Goal: Task Accomplishment & Management: Use online tool/utility

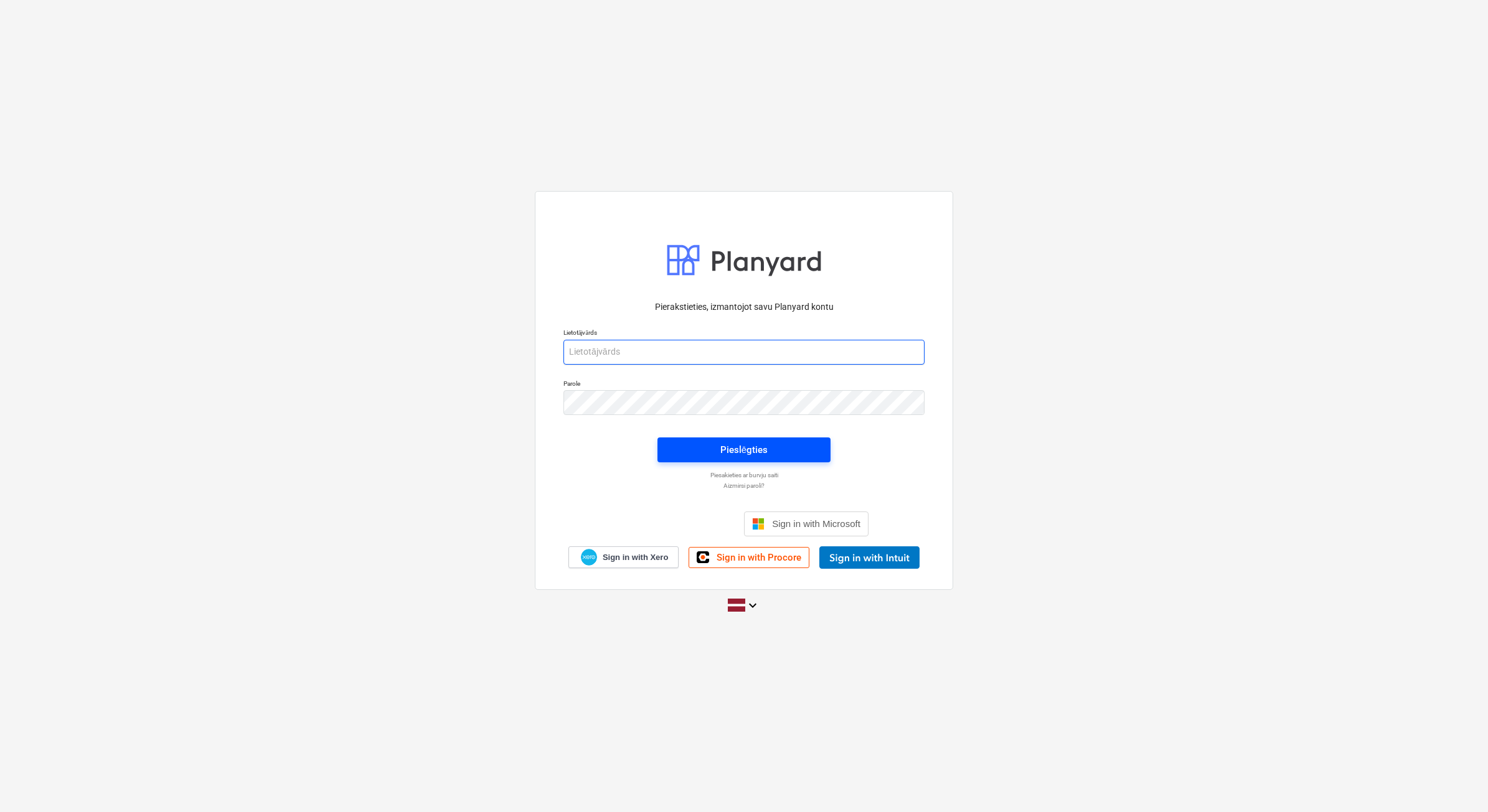
type input "beate.bardina@bonava.com"
click at [781, 445] on span "Pieslēgties" at bounding box center [744, 450] width 143 height 16
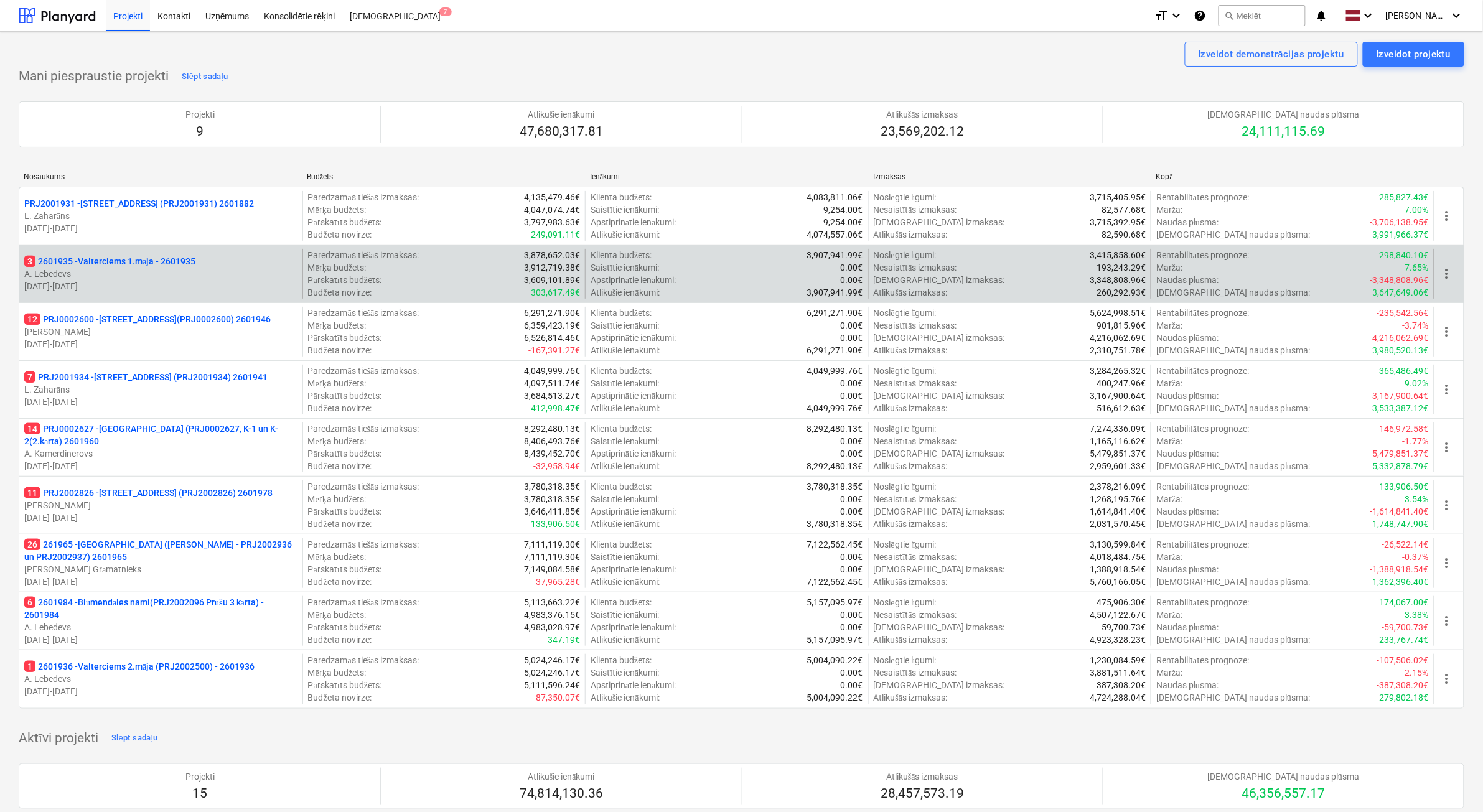
click at [197, 285] on p "[DATE] - [DATE]" at bounding box center [161, 286] width 273 height 12
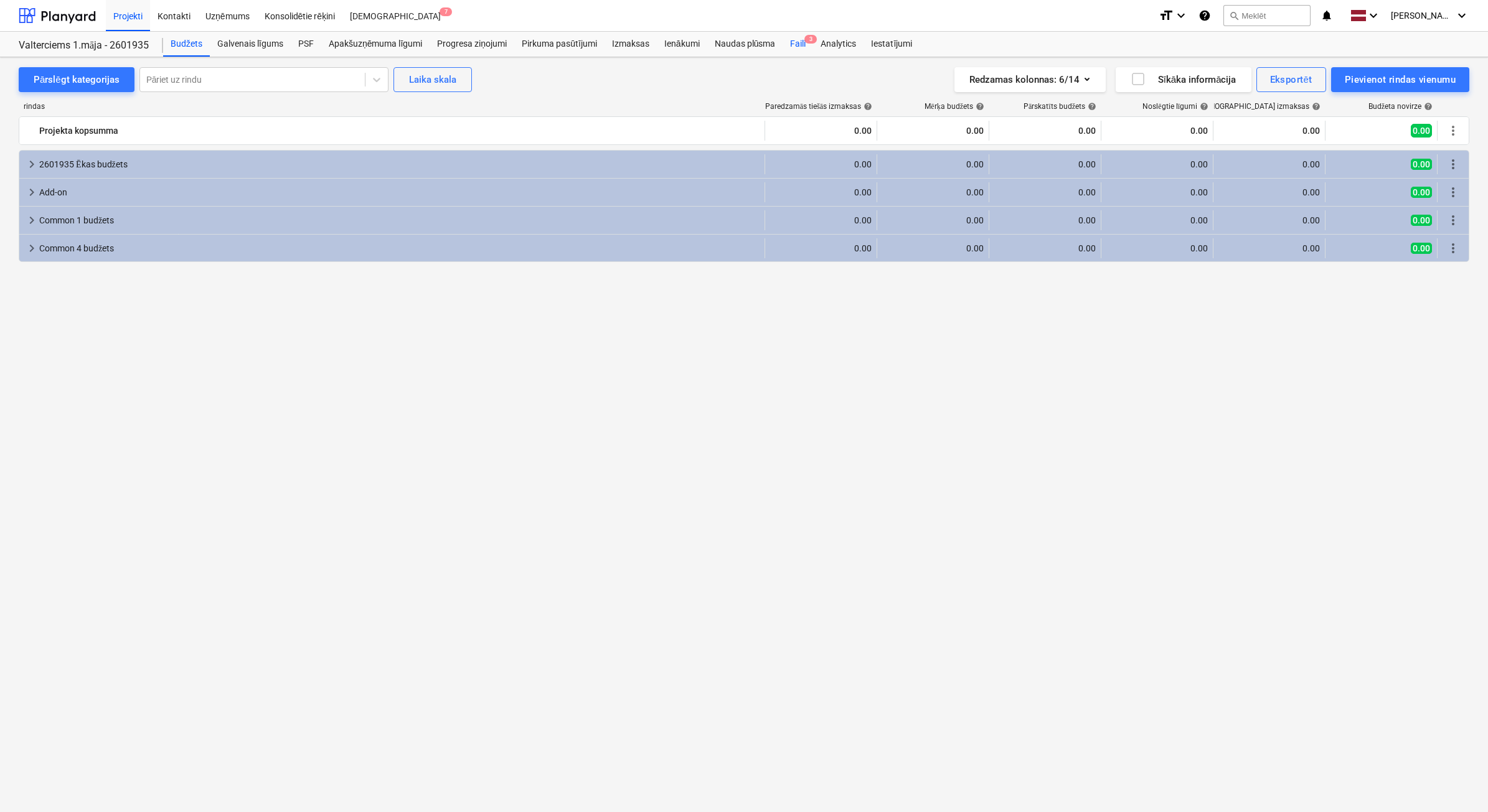
click at [788, 50] on div "Faili 3" at bounding box center [797, 44] width 31 height 25
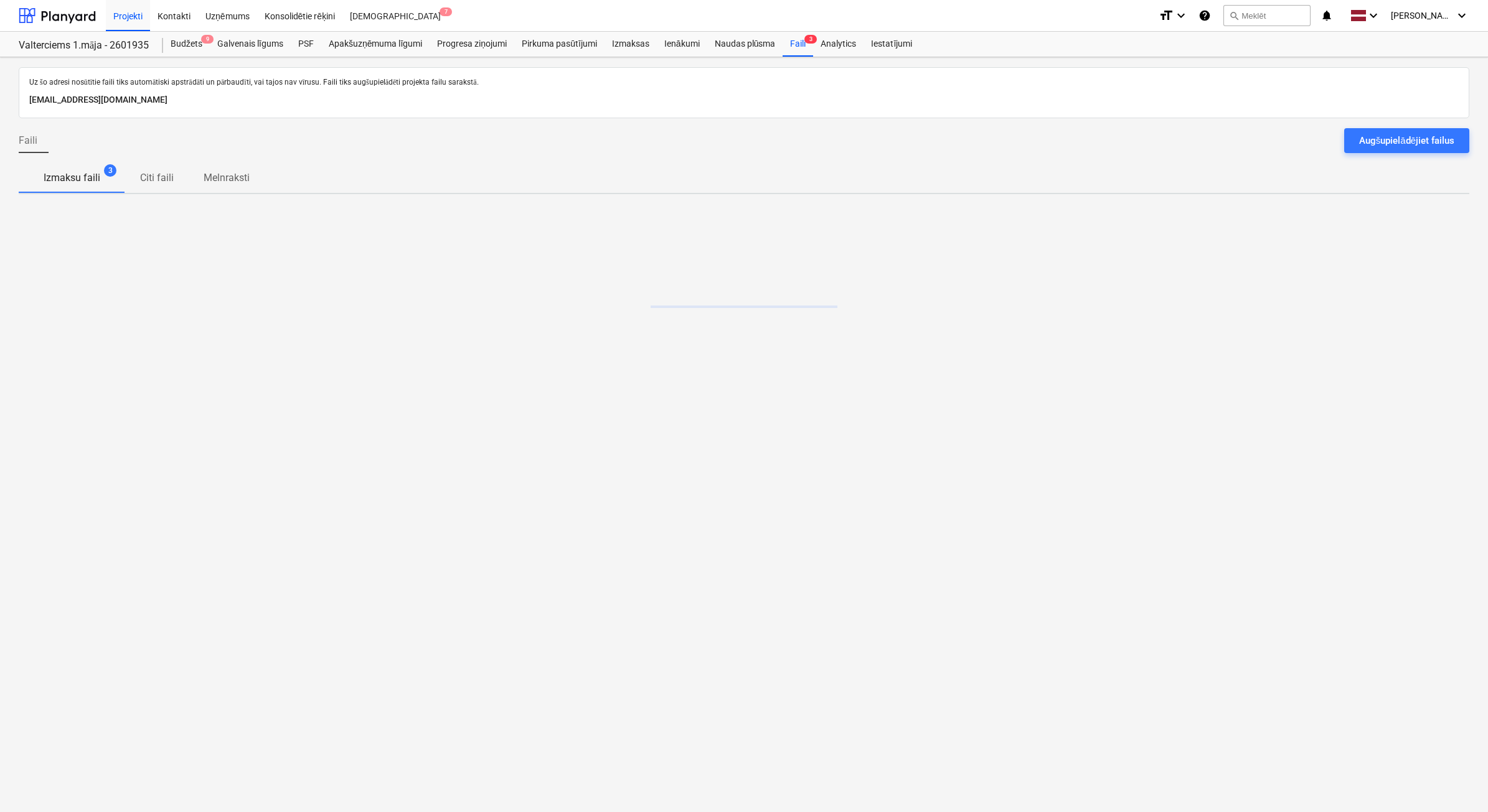
click at [1375, 127] on div at bounding box center [744, 123] width 1450 height 10
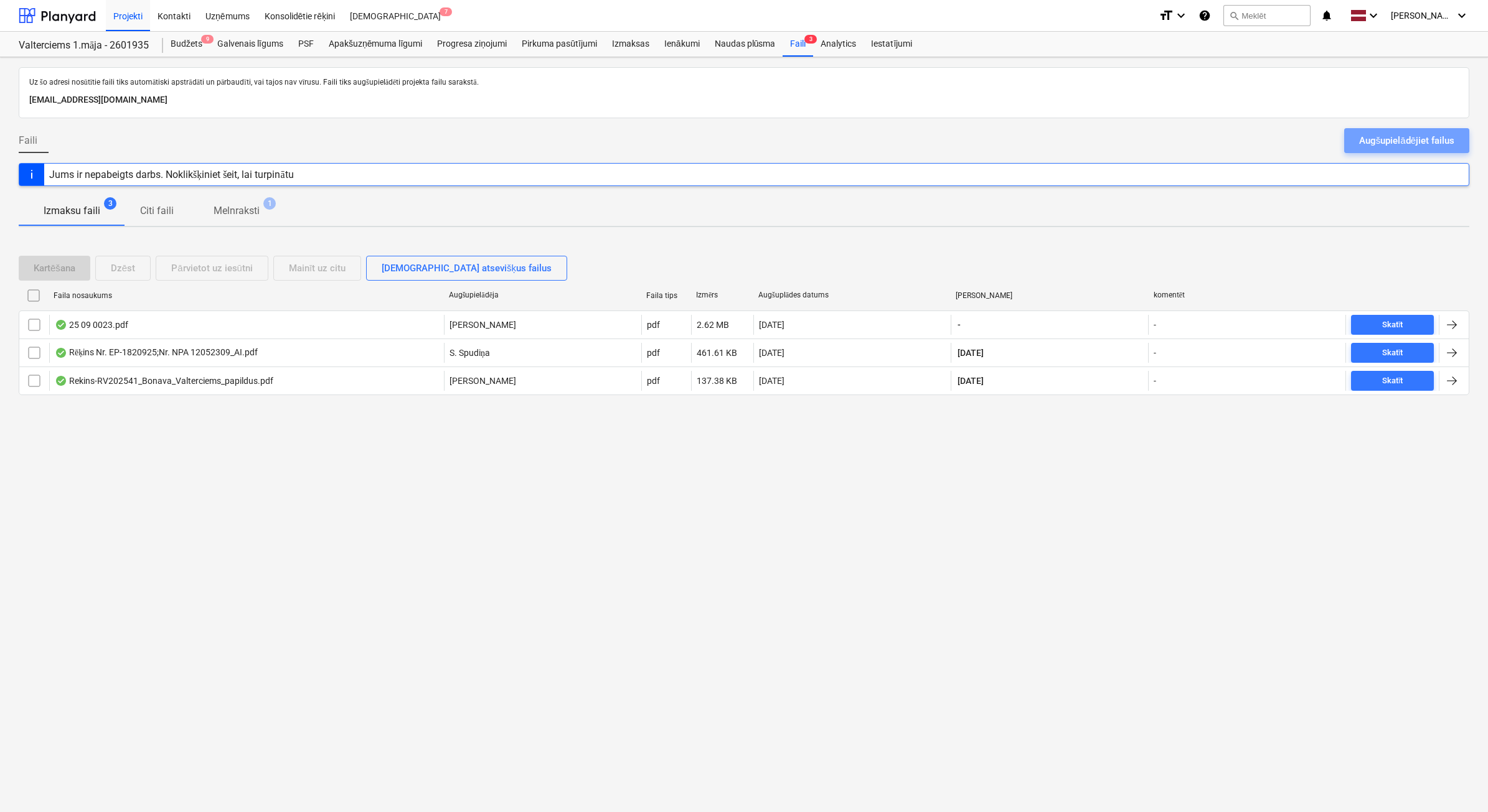
click at [1380, 142] on div "Augšupielādējiet failus" at bounding box center [1407, 140] width 95 height 16
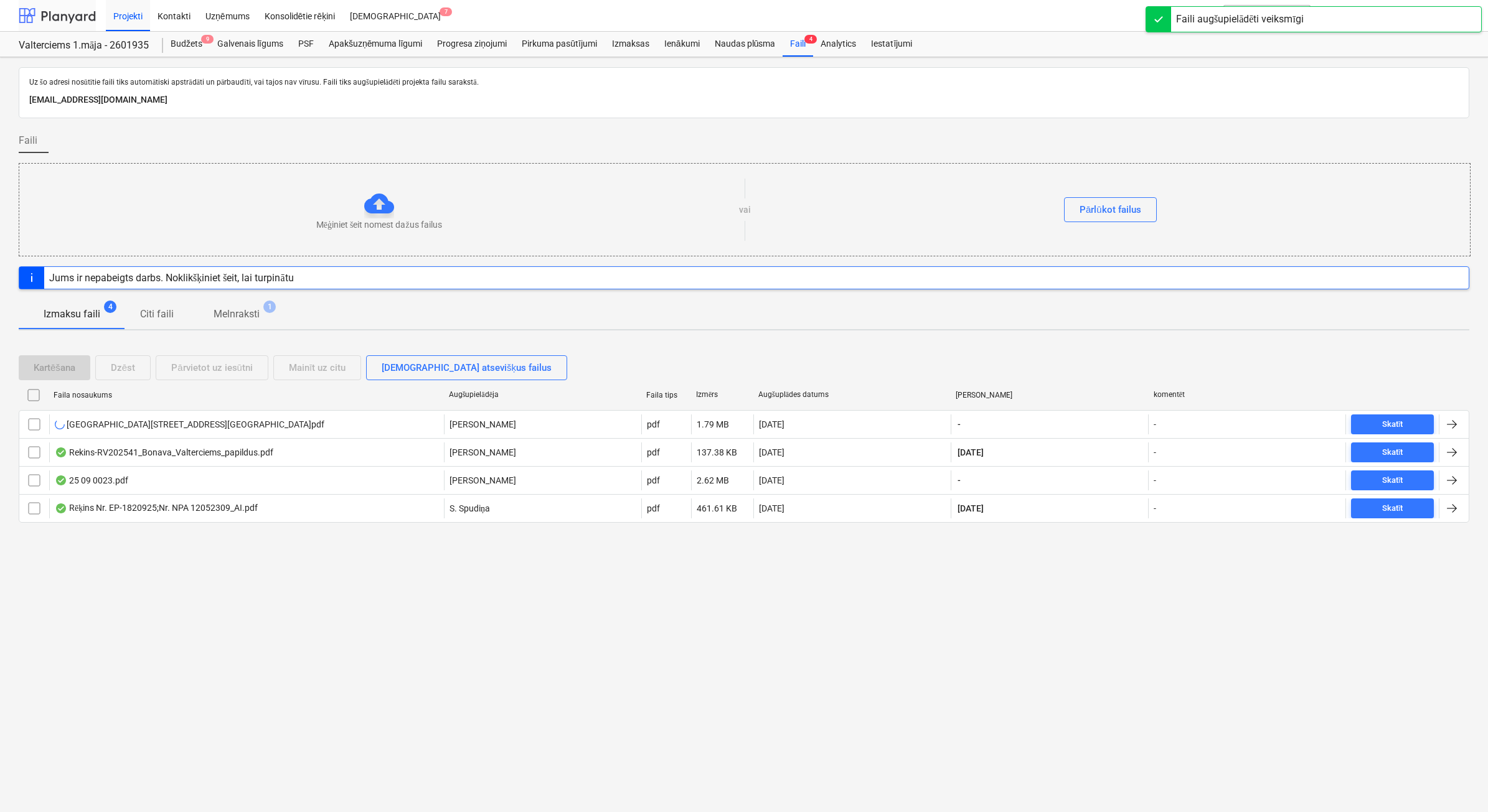
click at [55, 14] on div at bounding box center [57, 16] width 77 height 31
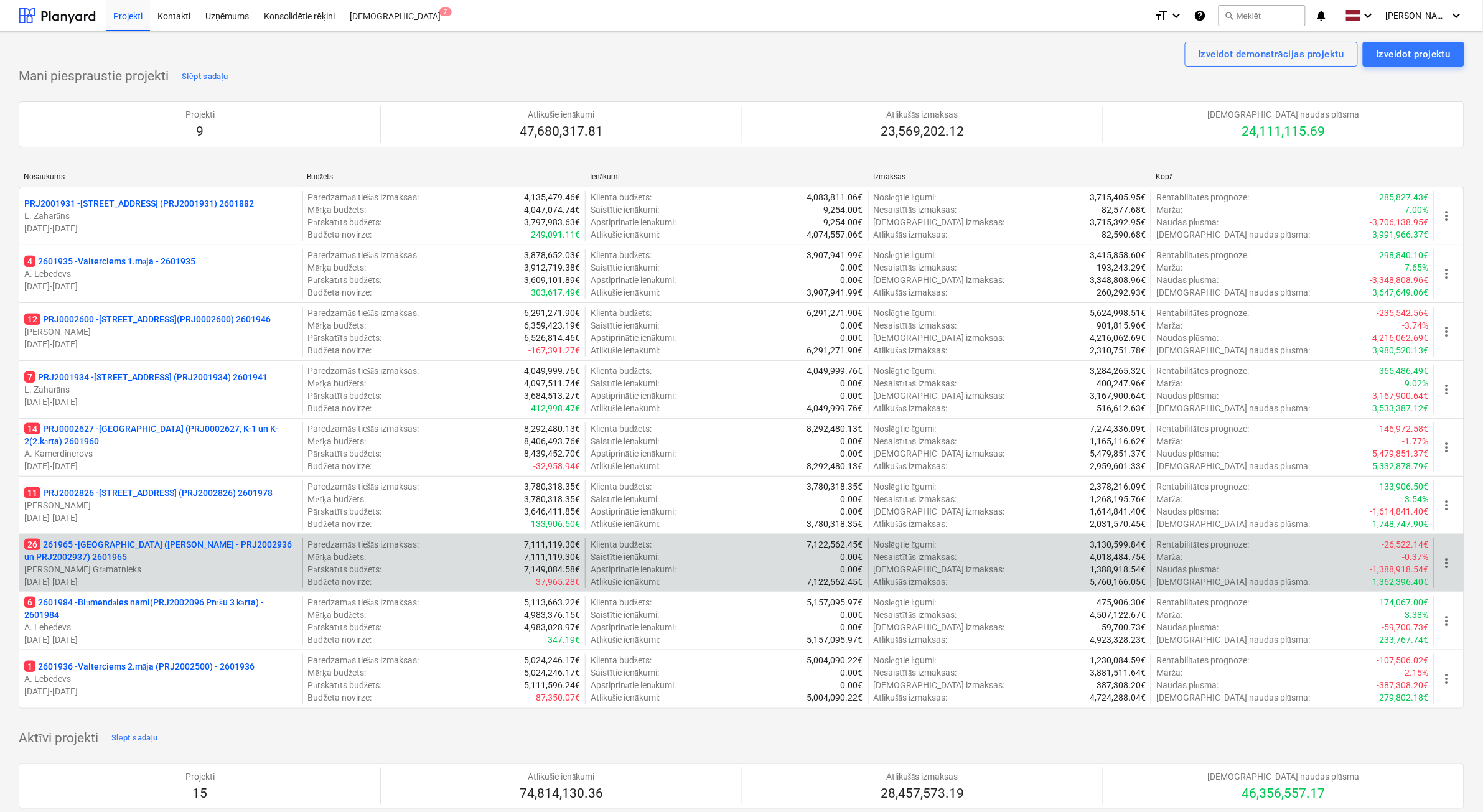
click at [252, 561] on p "26 261965 - [GEOGRAPHIC_DATA] ([PERSON_NAME] - PRJ2002936 un PRJ2002937) 2601965" at bounding box center [161, 551] width 273 height 25
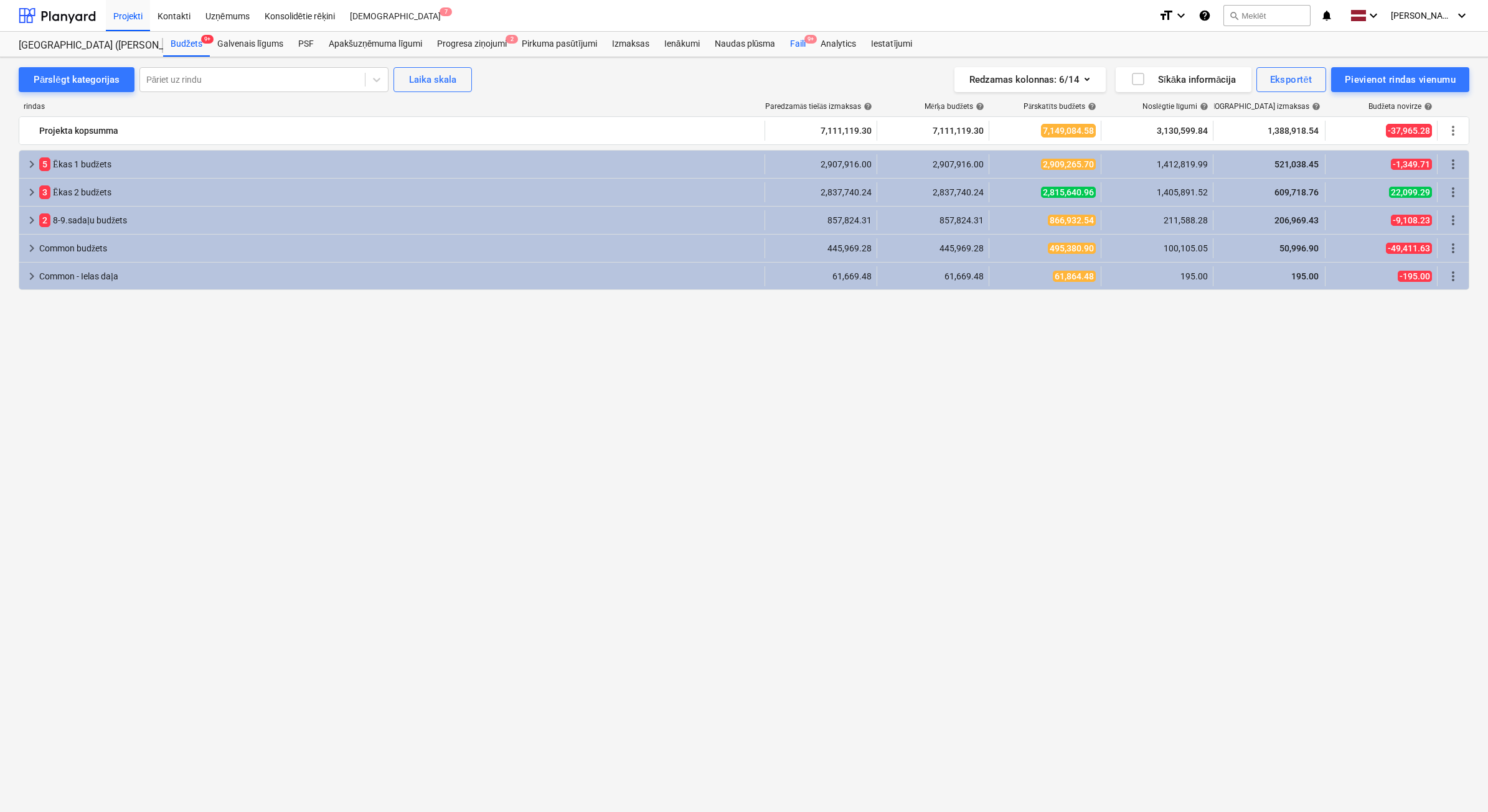
click at [804, 47] on div "Faili 9+" at bounding box center [797, 44] width 31 height 25
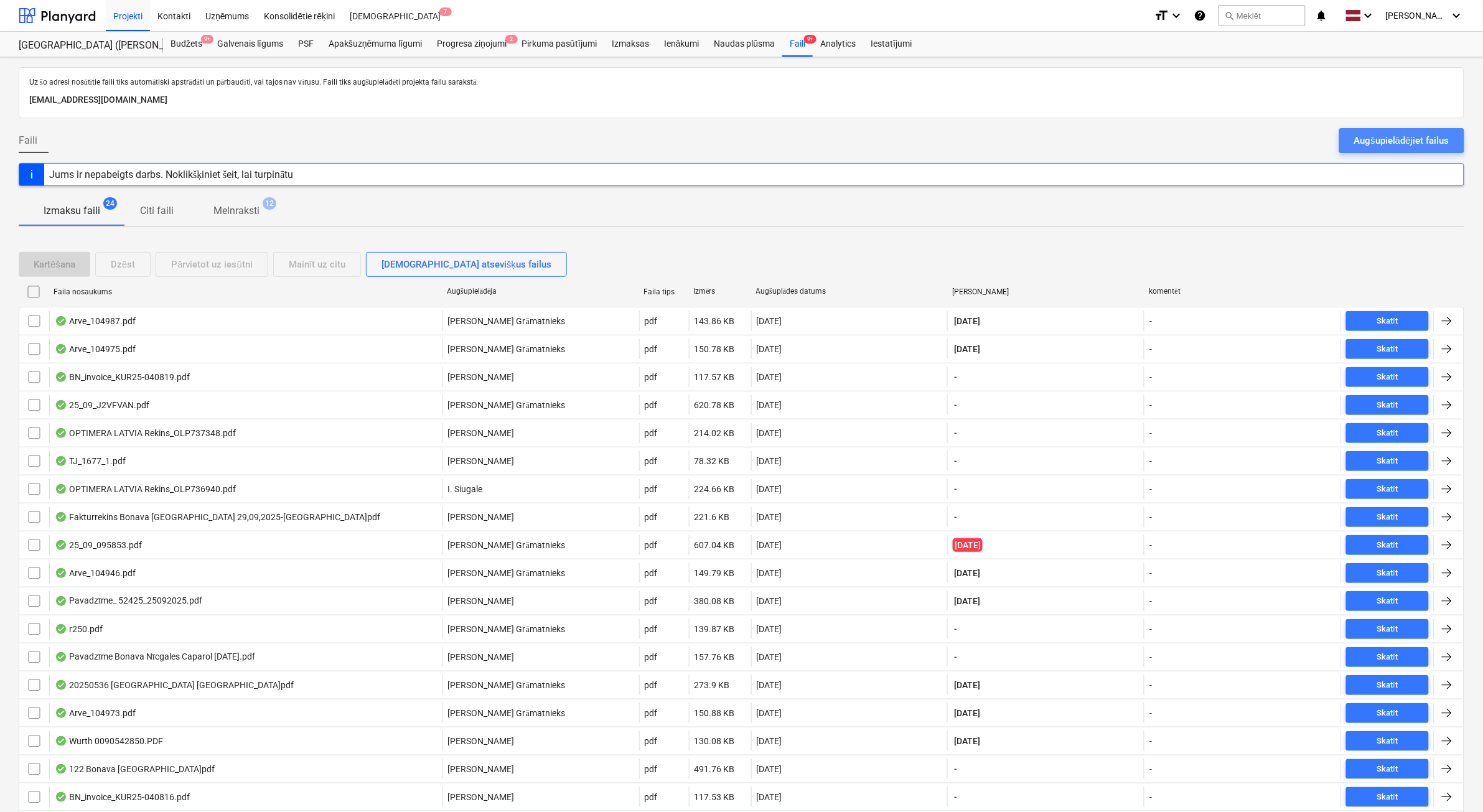
click at [1411, 150] on button "Augšupielādējiet failus" at bounding box center [1402, 140] width 125 height 25
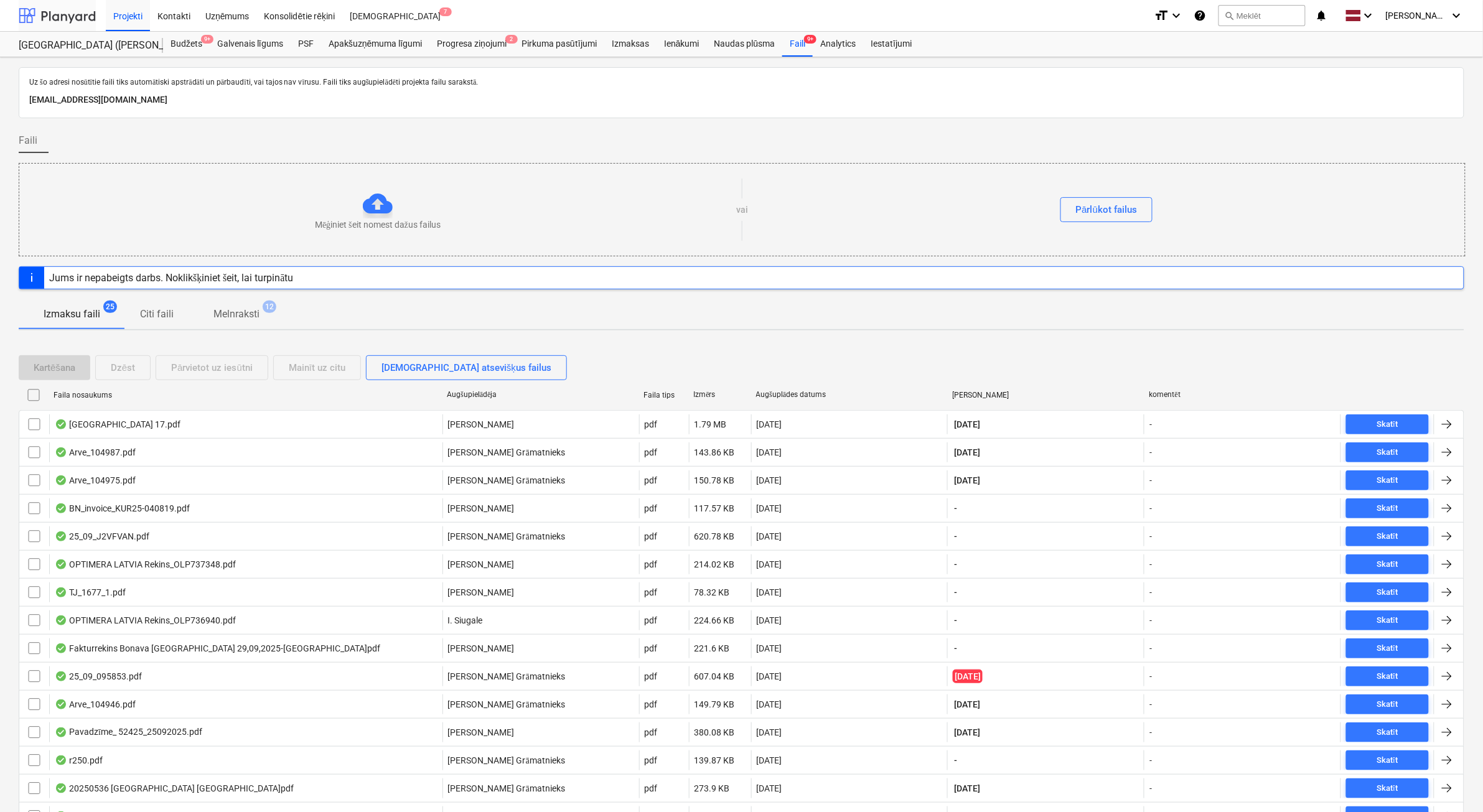
click at [54, 14] on div at bounding box center [57, 16] width 77 height 31
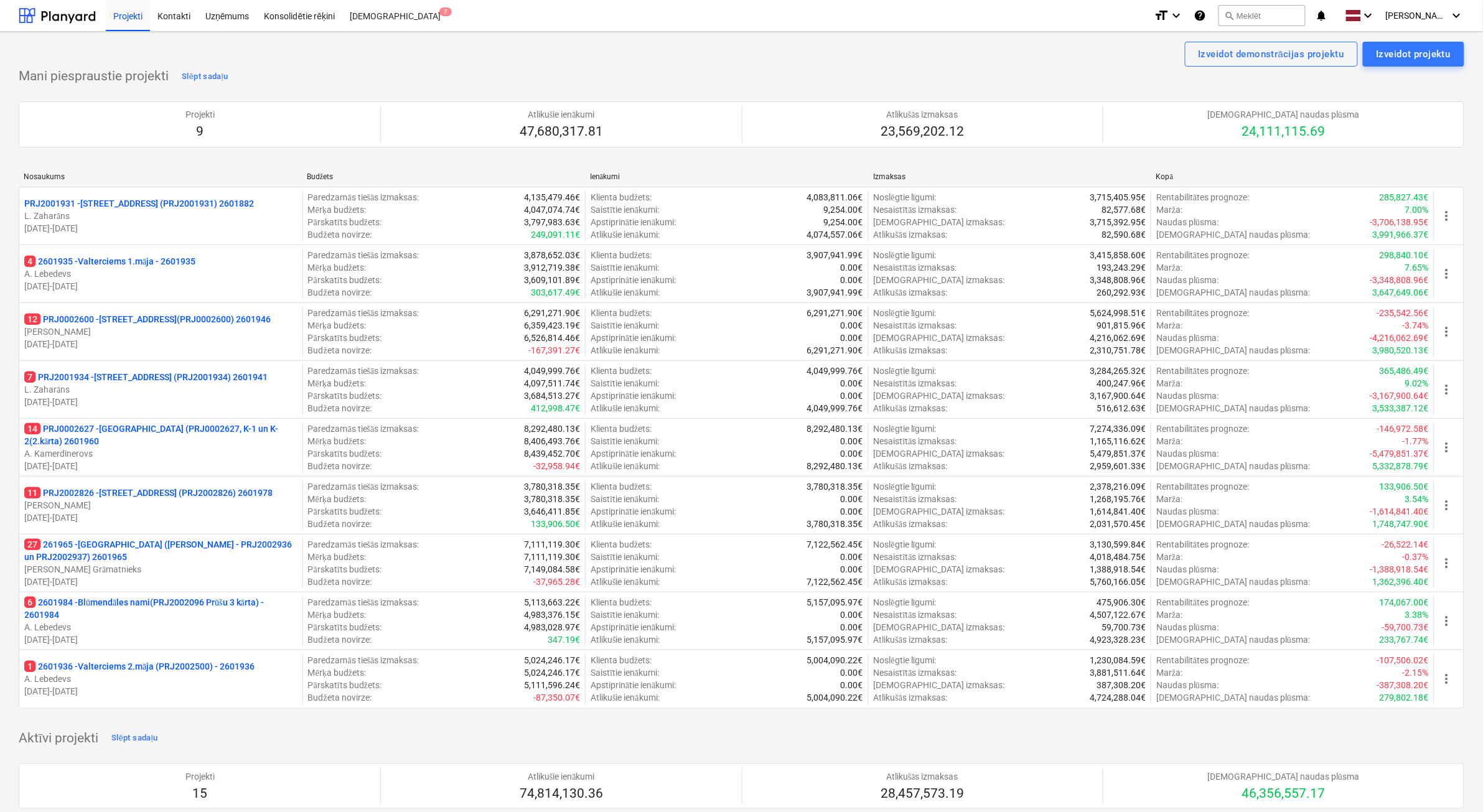
click at [218, 326] on p "[PERSON_NAME]" at bounding box center [161, 332] width 273 height 12
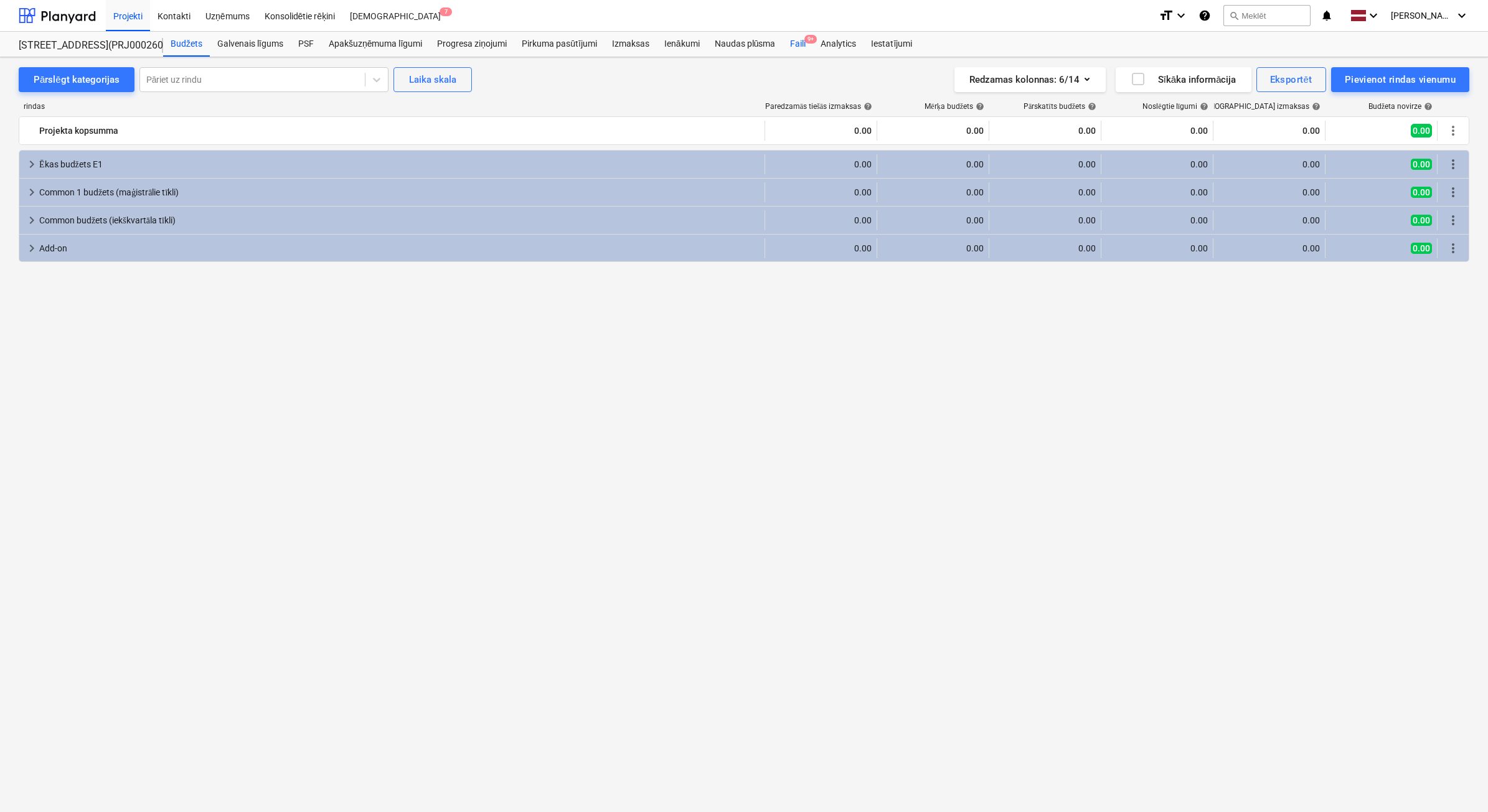
click at [808, 49] on div "Faili 9+" at bounding box center [797, 44] width 31 height 25
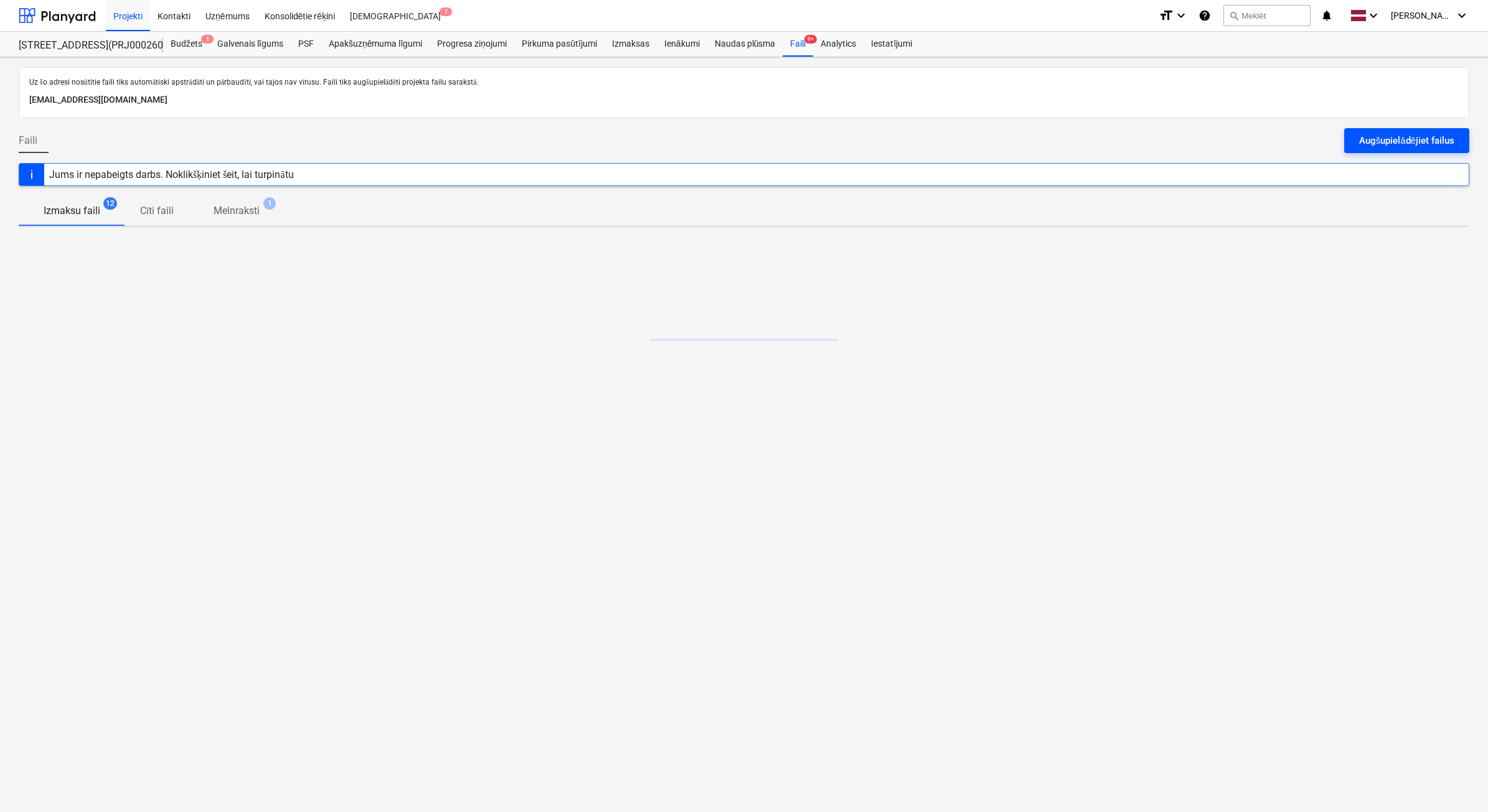
click at [1460, 138] on button "Augšupielādējiet failus" at bounding box center [1407, 140] width 125 height 25
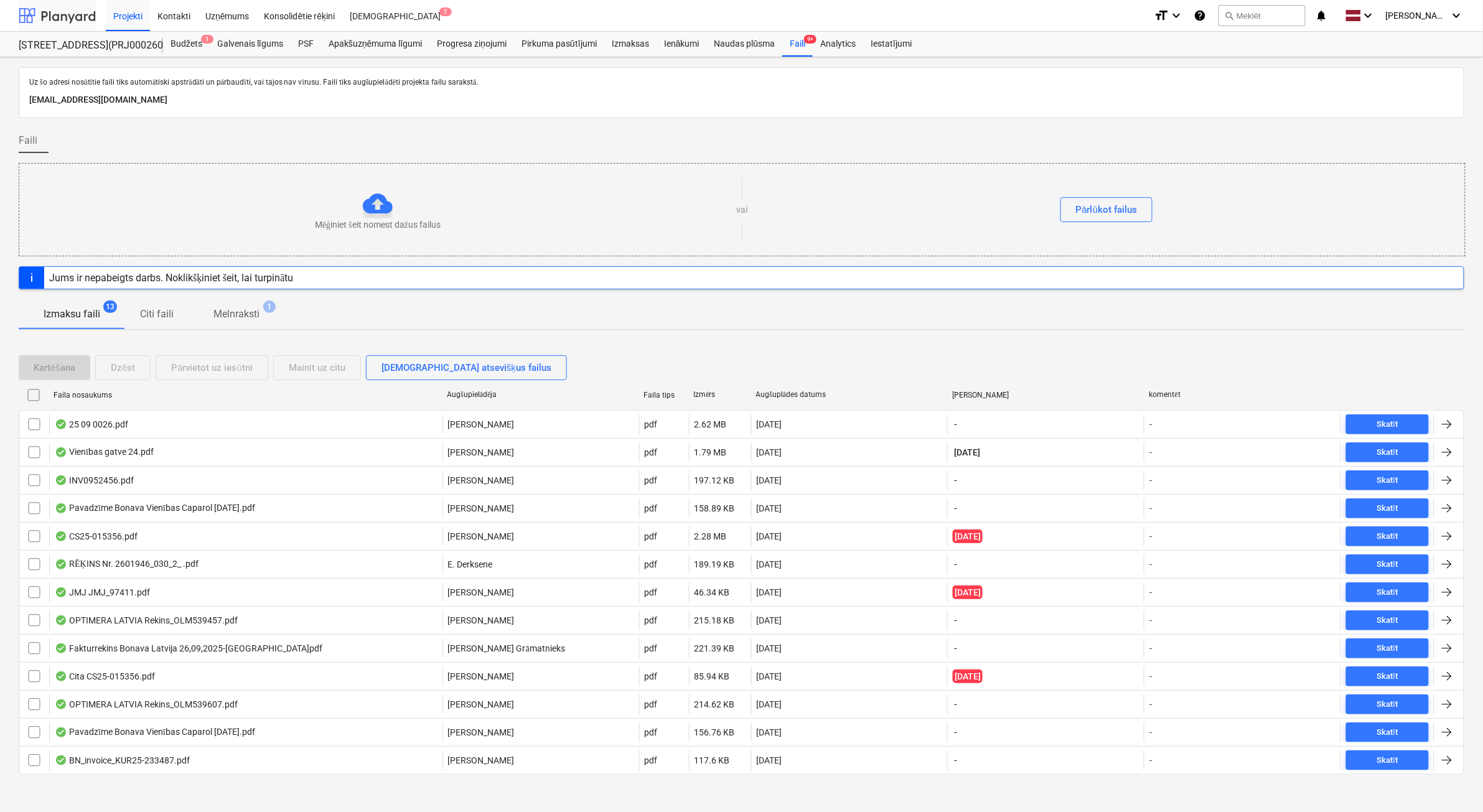
click at [57, 20] on div at bounding box center [57, 16] width 77 height 31
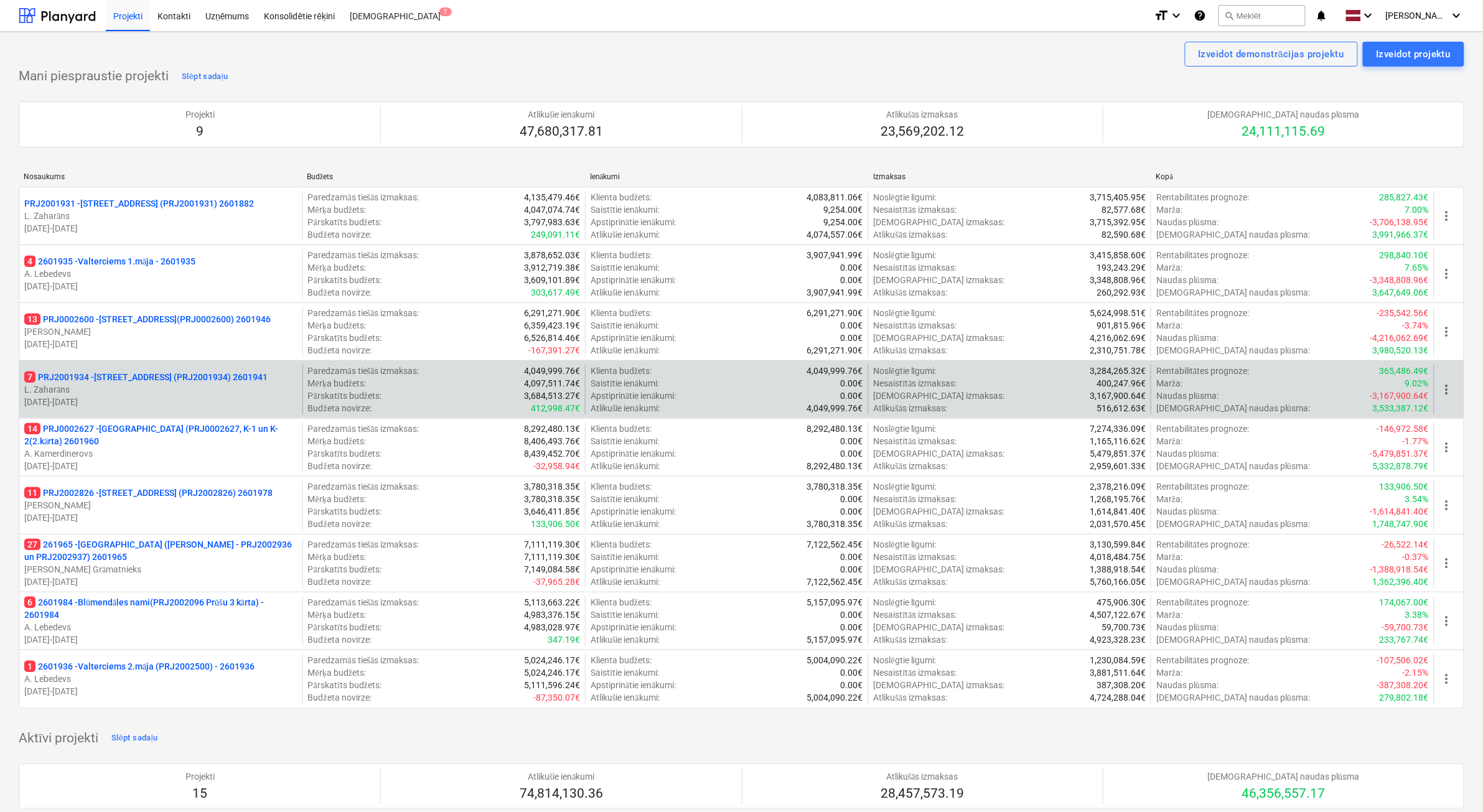
click at [218, 394] on p "L. Zaharāns" at bounding box center [161, 389] width 273 height 12
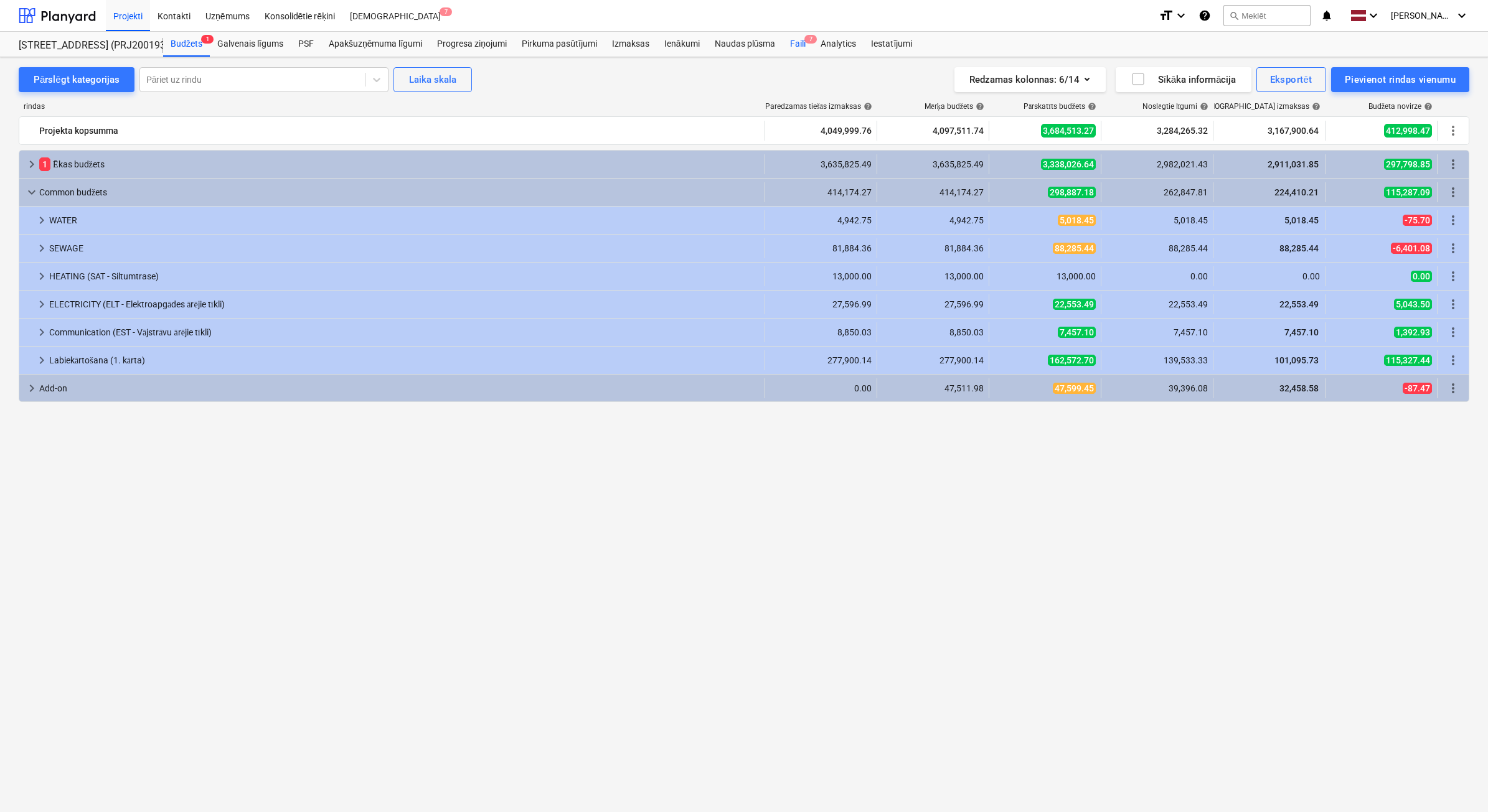
click at [808, 38] on span "7" at bounding box center [810, 39] width 12 height 8
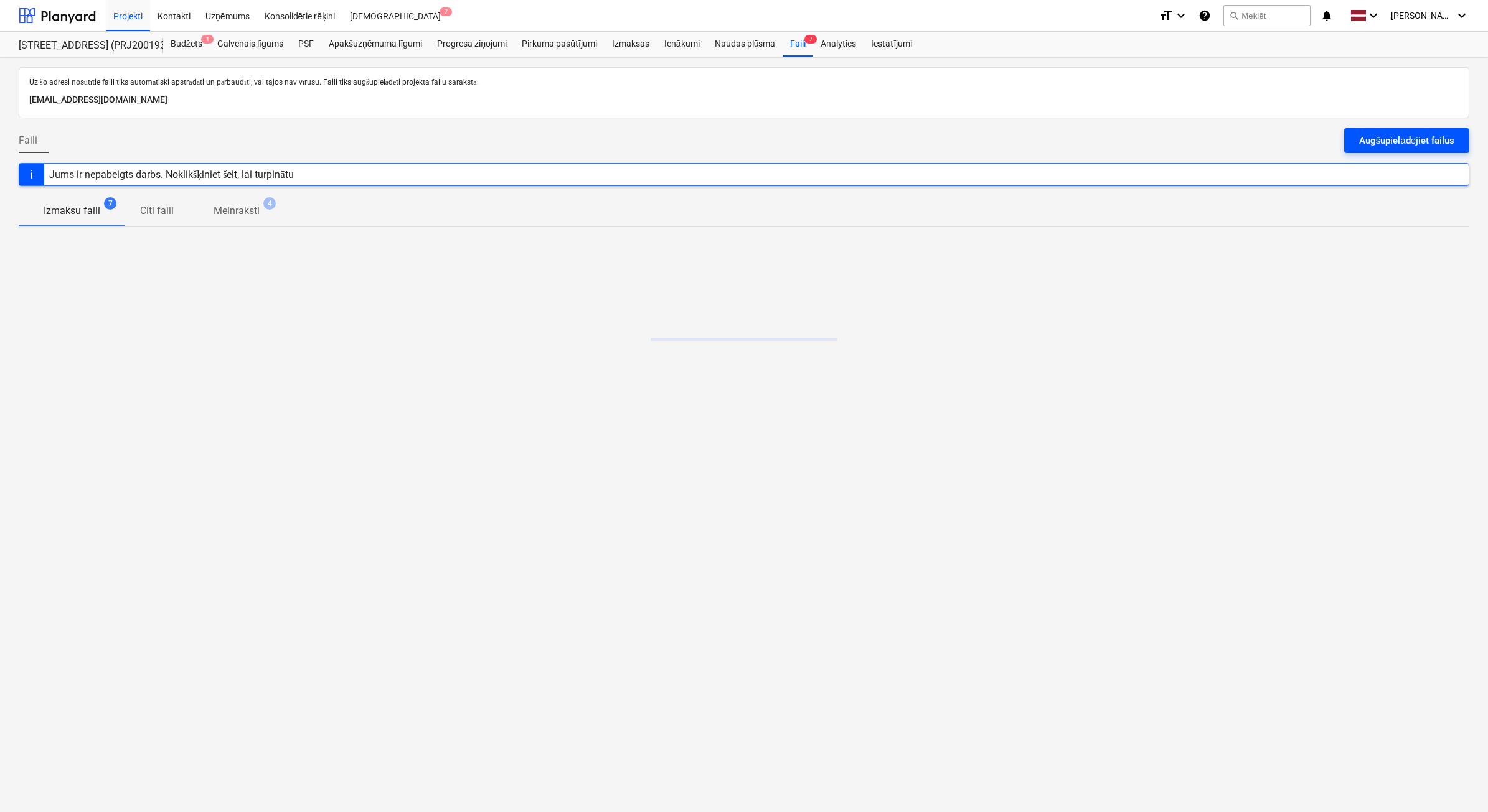
click at [1402, 150] on button "Augšupielādējiet failus" at bounding box center [1407, 140] width 125 height 25
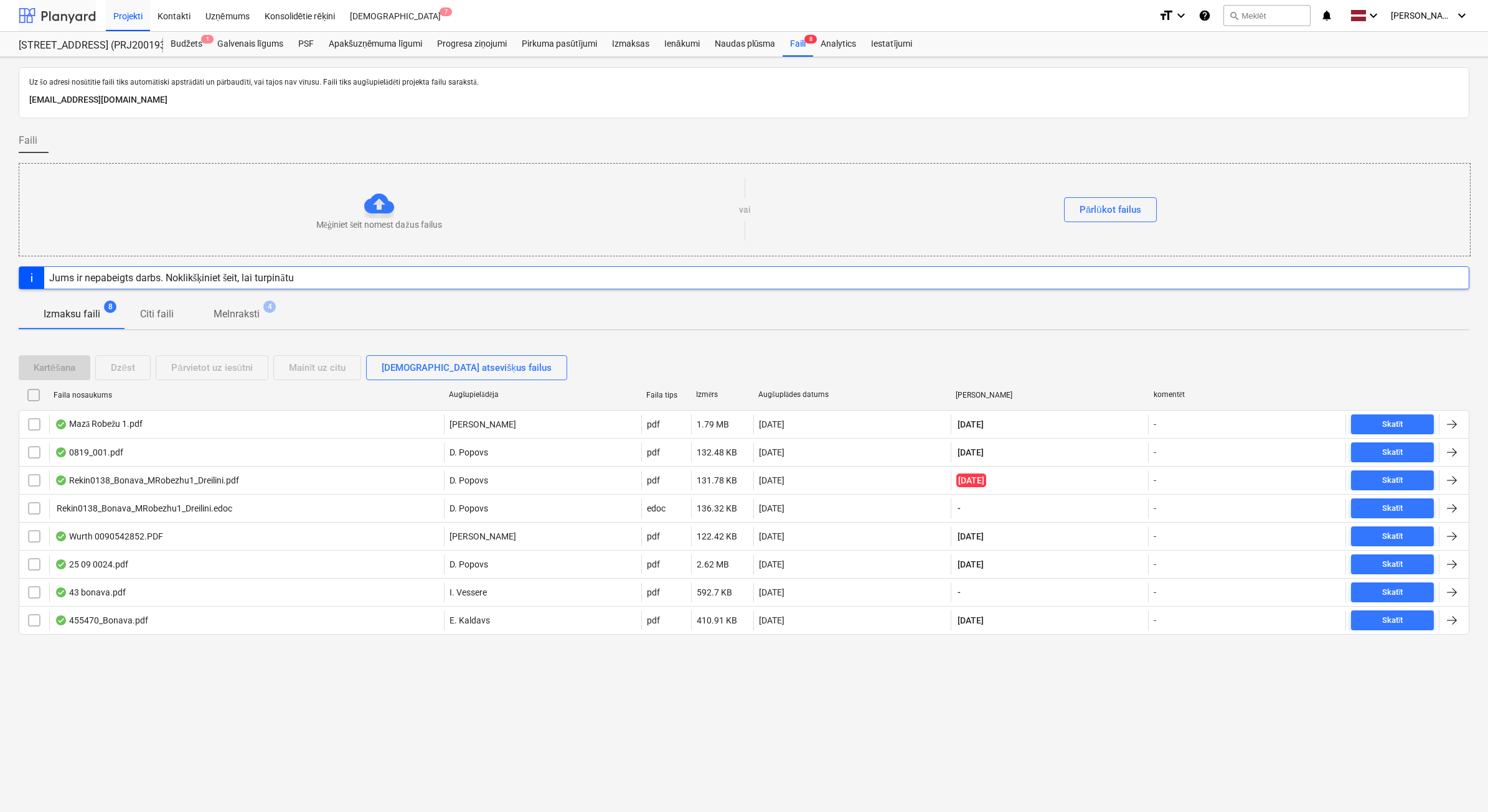
click at [73, 13] on div at bounding box center [57, 16] width 77 height 31
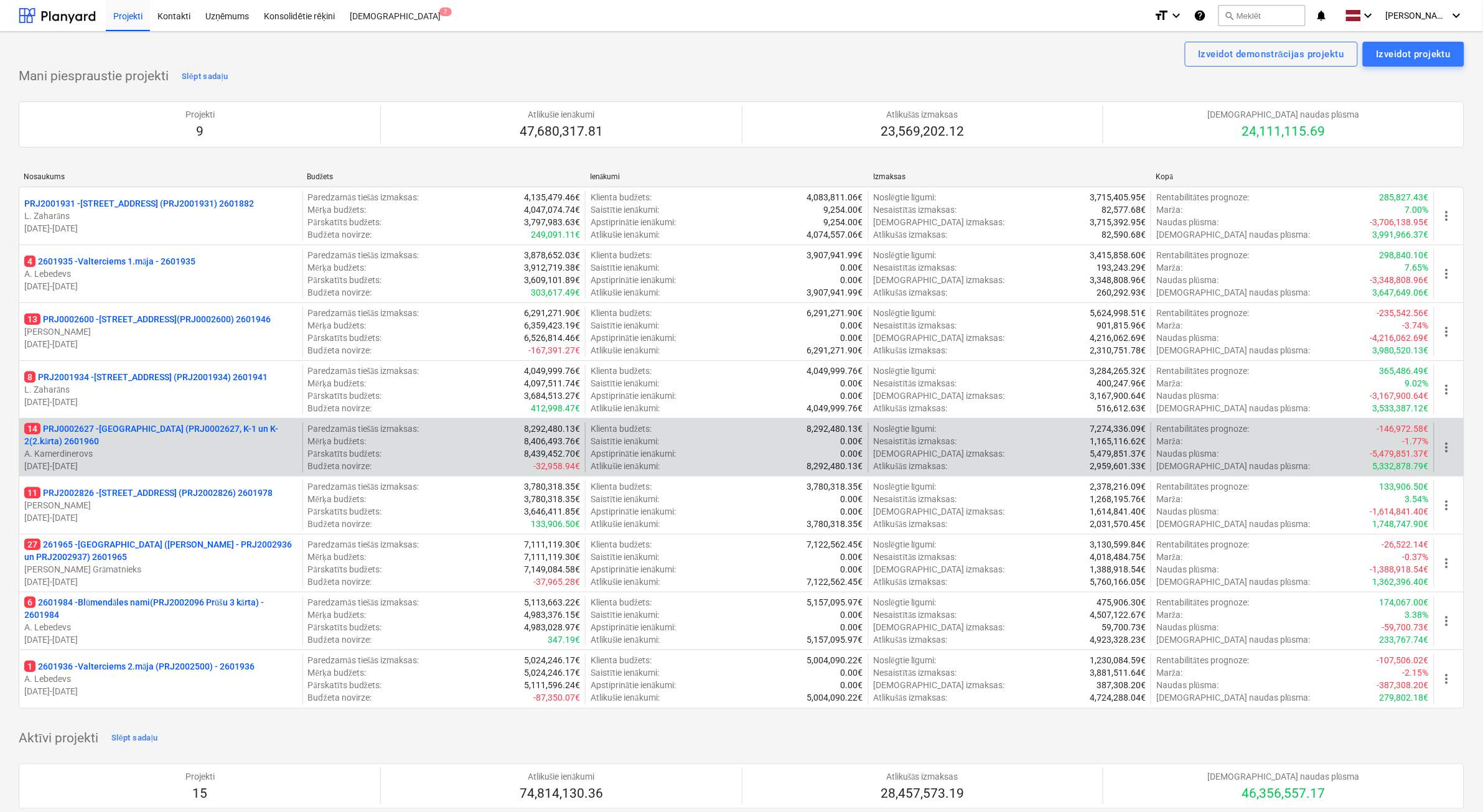
click at [224, 465] on p "[DATE] - [DATE]" at bounding box center [161, 465] width 273 height 12
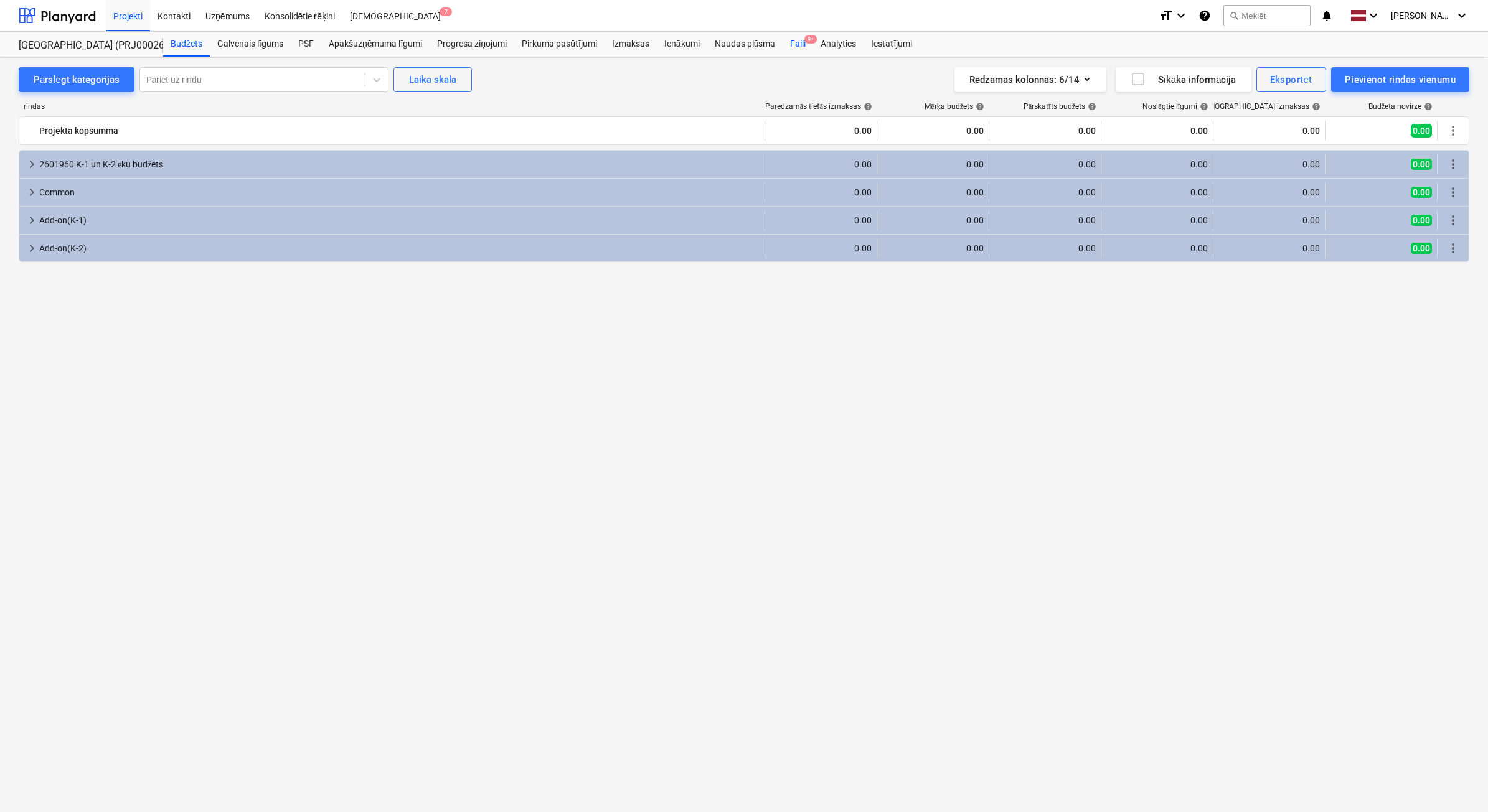
click at [802, 54] on div "Faili 9+" at bounding box center [797, 44] width 31 height 25
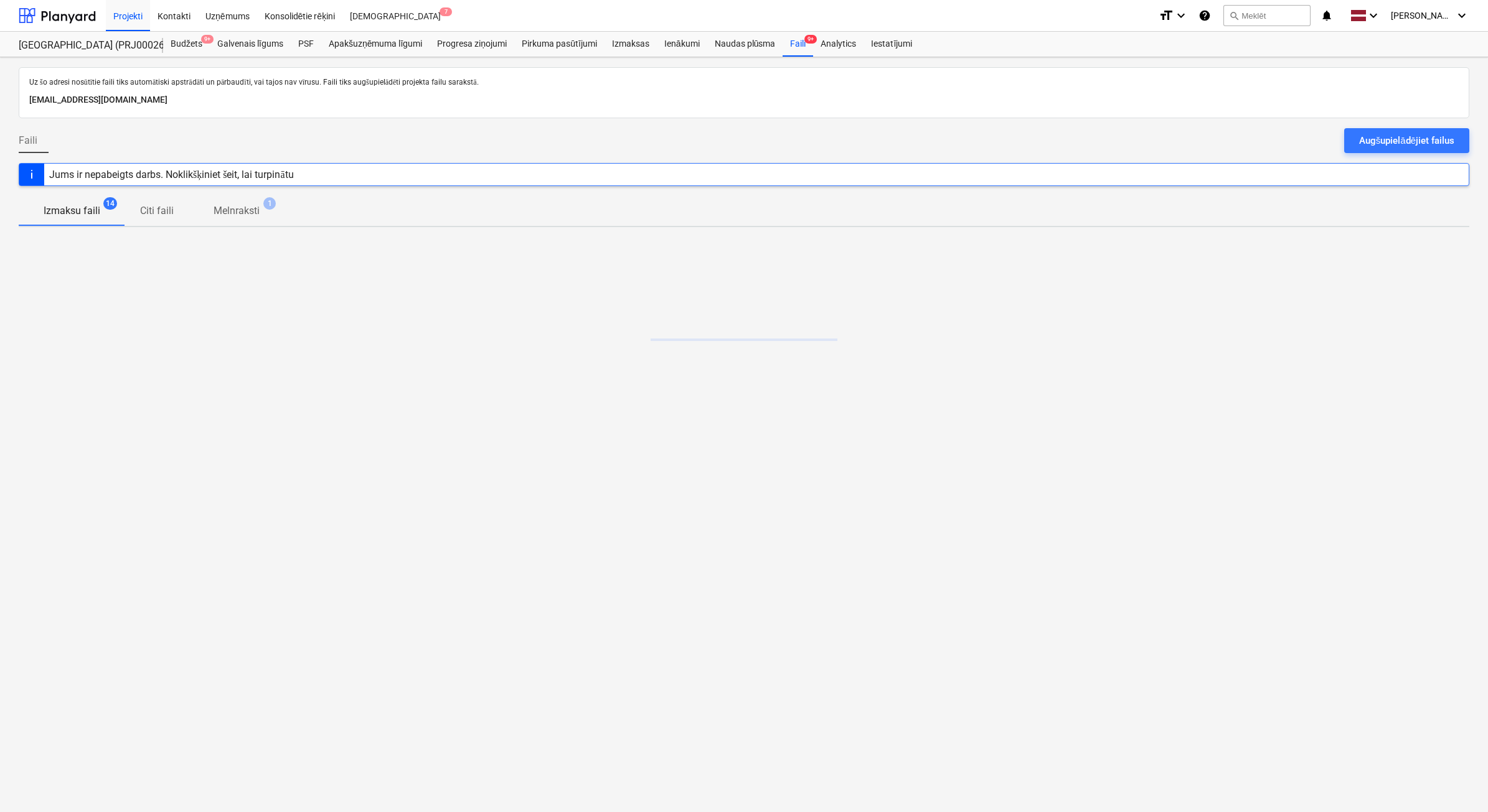
click at [1422, 157] on div "Faili Augšupielādējiet failus" at bounding box center [744, 146] width 1450 height 35
click at [1423, 145] on div "Augšupielādējiet failus" at bounding box center [1407, 140] width 95 height 16
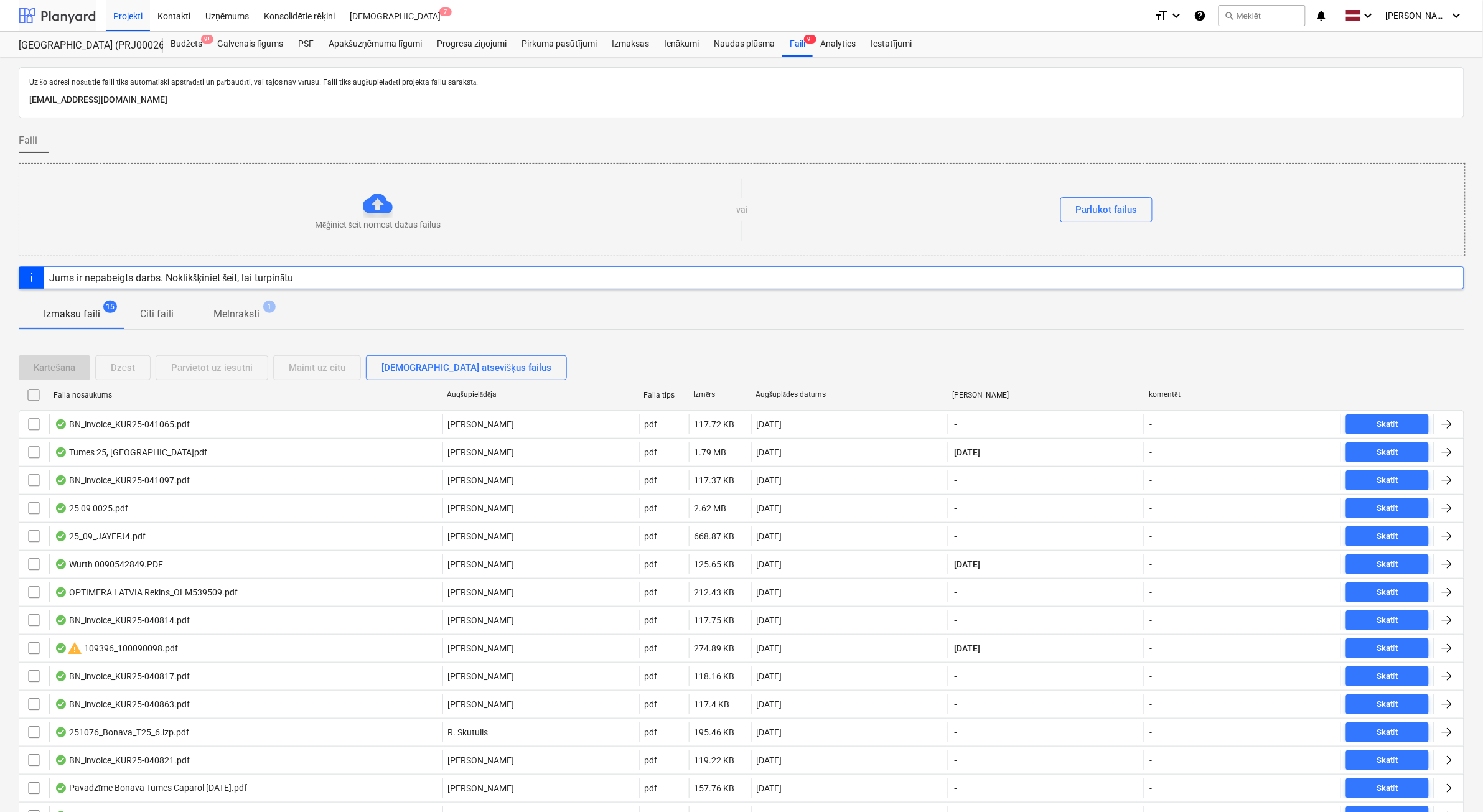
click at [66, 10] on div at bounding box center [57, 16] width 77 height 31
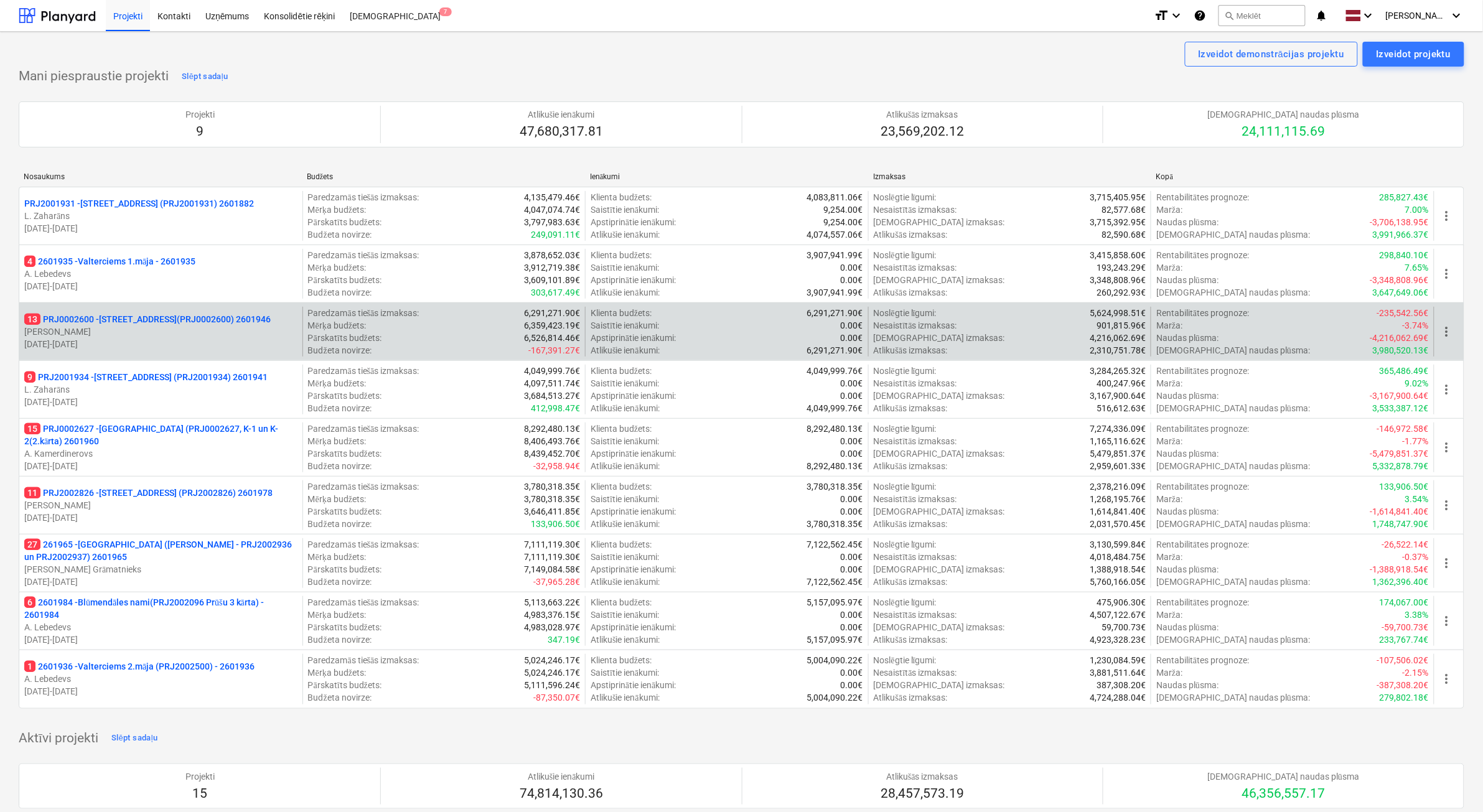
click at [212, 338] on p "[DATE] - [DATE]" at bounding box center [161, 344] width 273 height 12
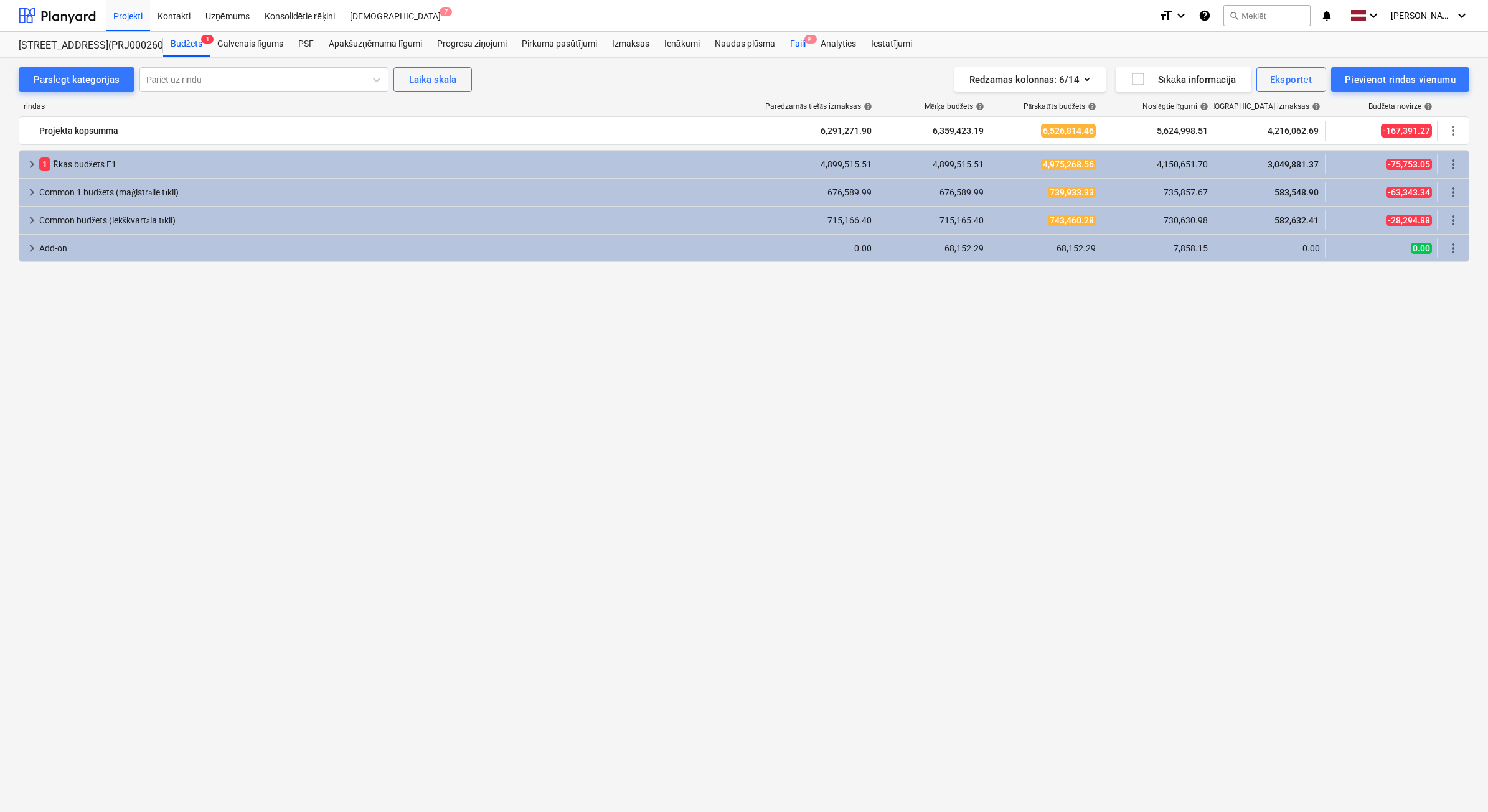
click at [798, 45] on div "Faili 9+" at bounding box center [797, 44] width 31 height 25
